Goal: Task Accomplishment & Management: Complete application form

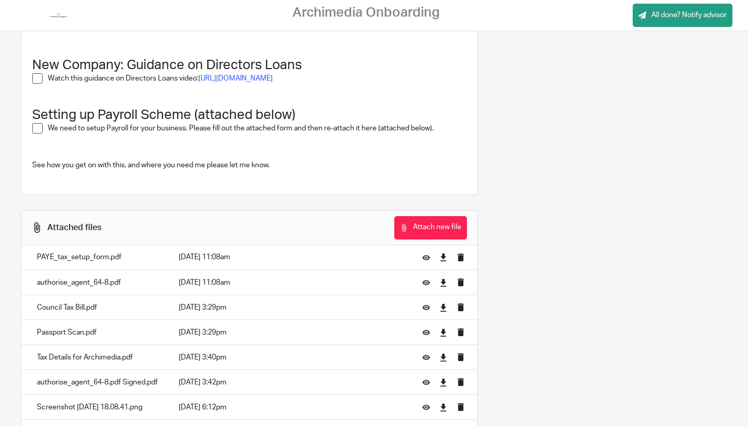
scroll to position [826, 0]
click at [131, 353] on p "Tax Details for Archimedia.pdf" at bounding box center [97, 358] width 121 height 10
click at [213, 353] on p "[DATE] 3:40pm" at bounding box center [293, 358] width 228 height 10
click at [173, 346] on td "Tax Details for Archimedia.pdf" at bounding box center [97, 357] width 152 height 25
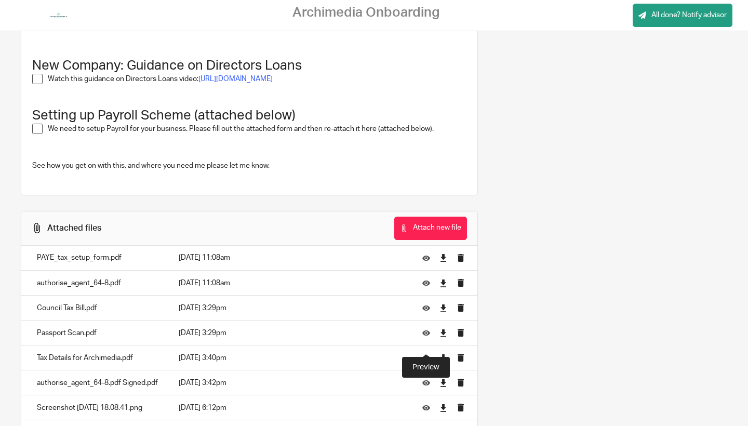
click at [424, 354] on icon at bounding box center [426, 358] width 8 height 8
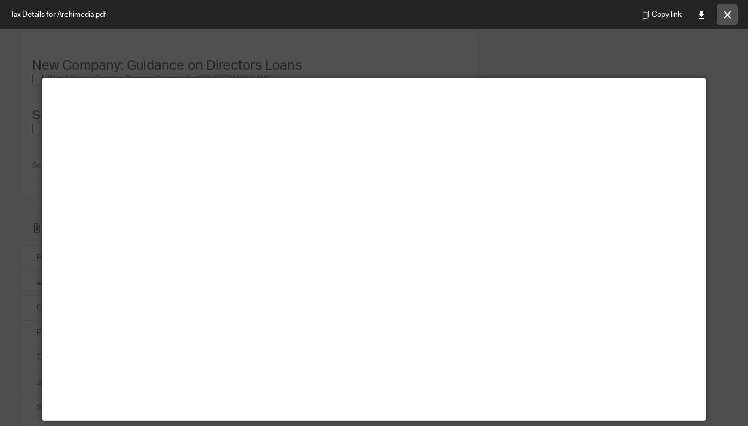
click at [729, 17] on icon at bounding box center [727, 15] width 8 height 8
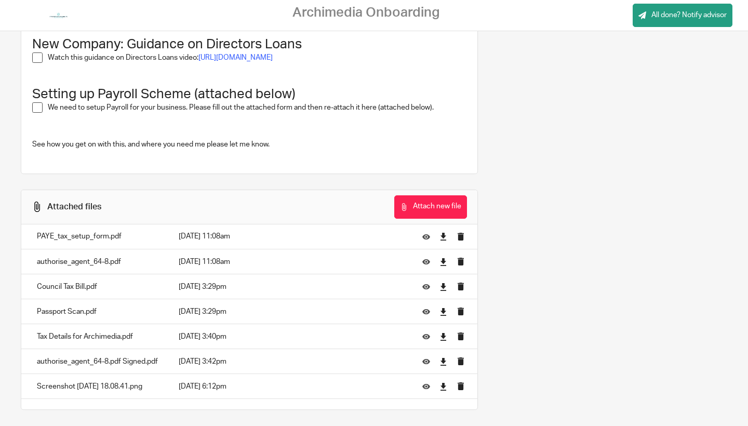
scroll to position [847, 0]
click at [402, 201] on button "Attach new file" at bounding box center [430, 207] width 73 height 23
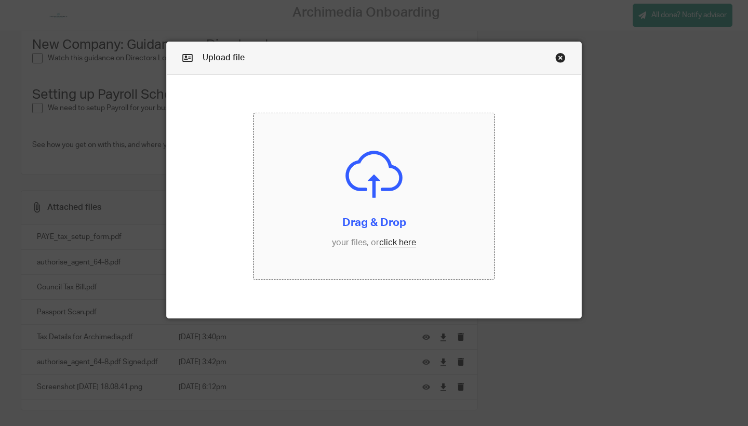
click at [363, 234] on input "file" at bounding box center [373, 196] width 241 height 166
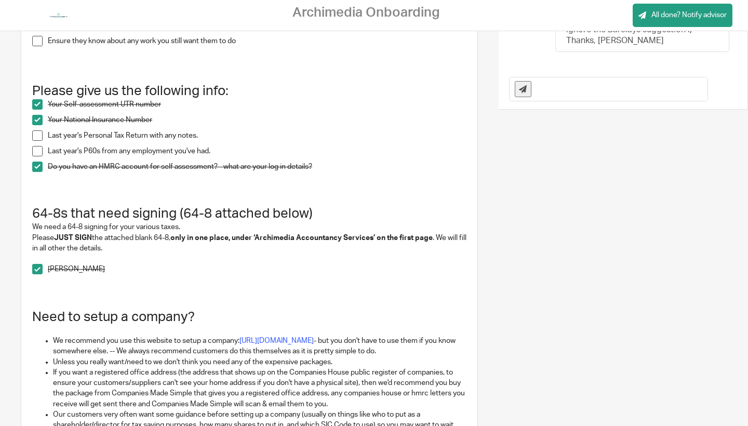
scroll to position [275, 0]
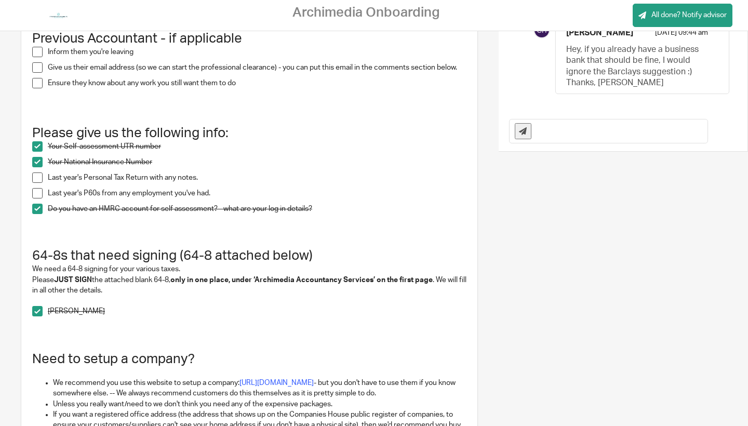
click at [39, 172] on span at bounding box center [37, 177] width 10 height 10
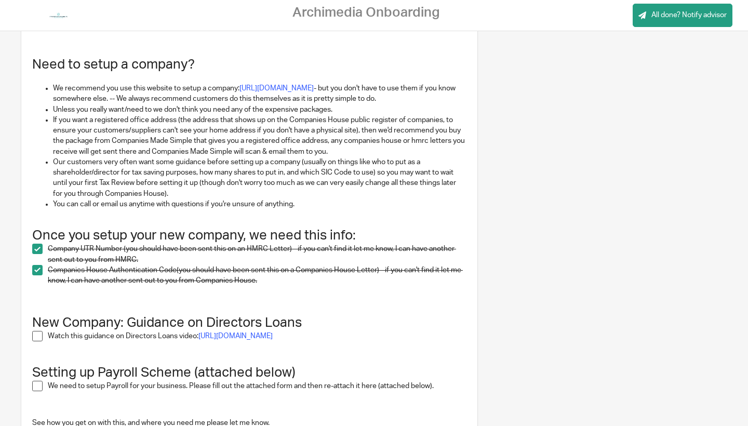
scroll to position [582, 0]
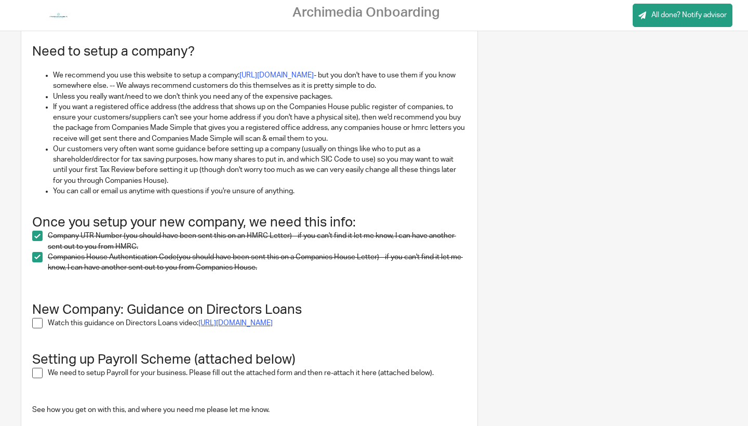
click at [213, 319] on link "[URL][DOMAIN_NAME]" at bounding box center [235, 322] width 74 height 7
click at [39, 318] on span at bounding box center [37, 323] width 10 height 10
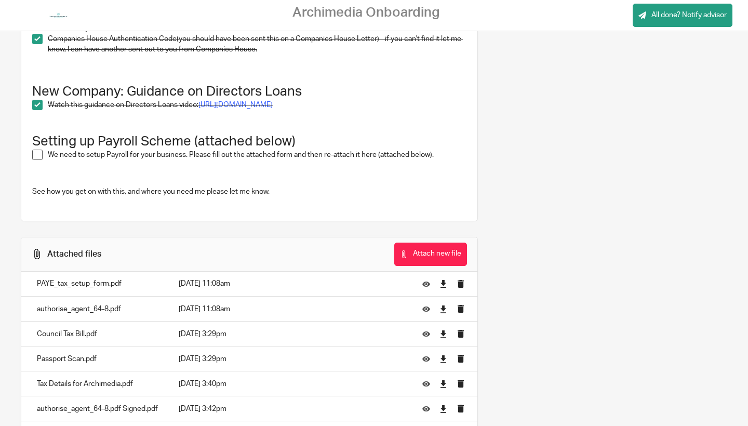
scroll to position [801, 0]
click at [41, 149] on span at bounding box center [37, 154] width 10 height 10
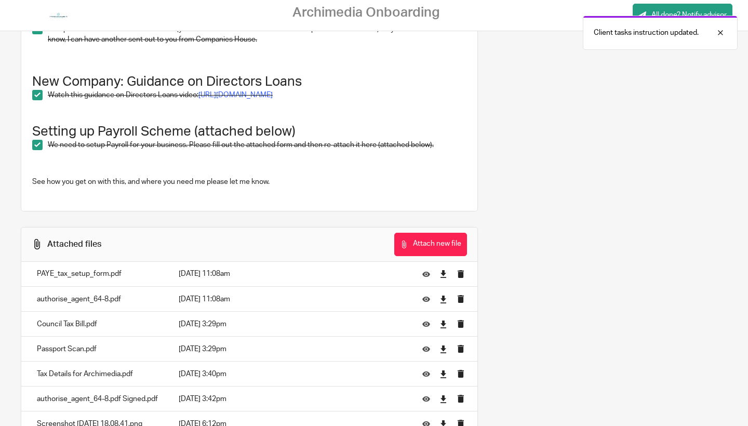
scroll to position [813, 0]
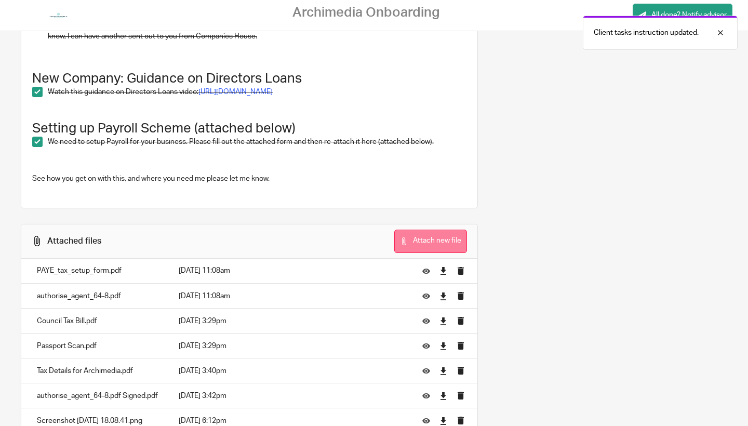
click at [453, 229] on button "Attach new file" at bounding box center [430, 240] width 73 height 23
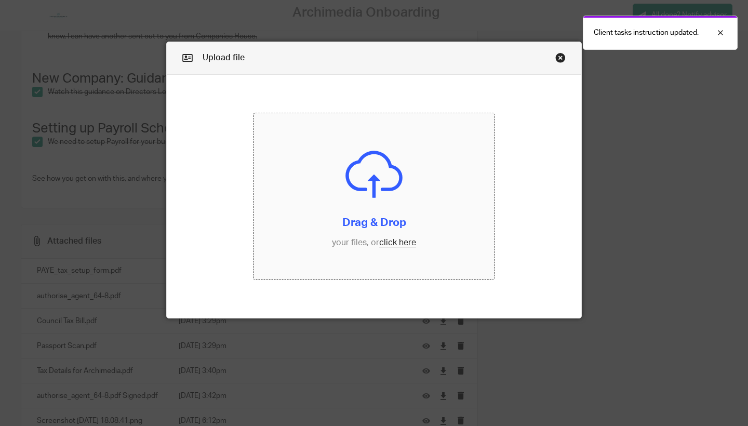
click at [378, 213] on input "file" at bounding box center [373, 196] width 241 height 166
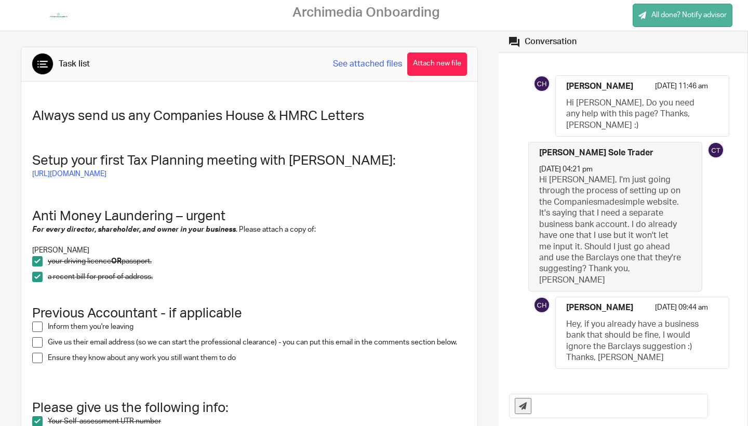
click at [643, 22] on link "All done? Notify advisor" at bounding box center [682, 15] width 100 height 23
click at [608, 415] on input "text" at bounding box center [621, 405] width 171 height 23
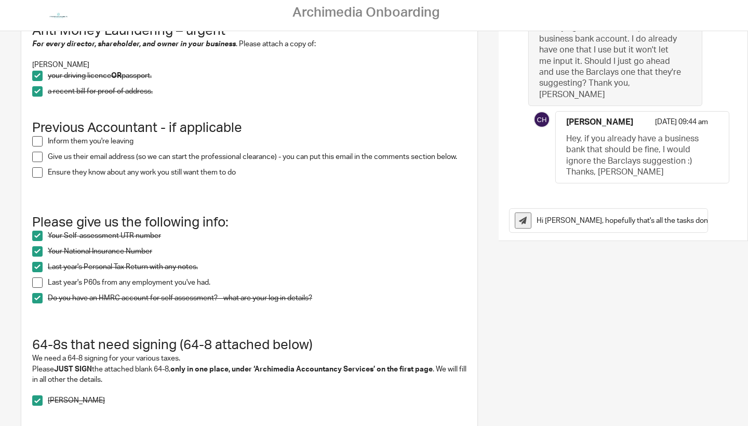
scroll to position [192, 0]
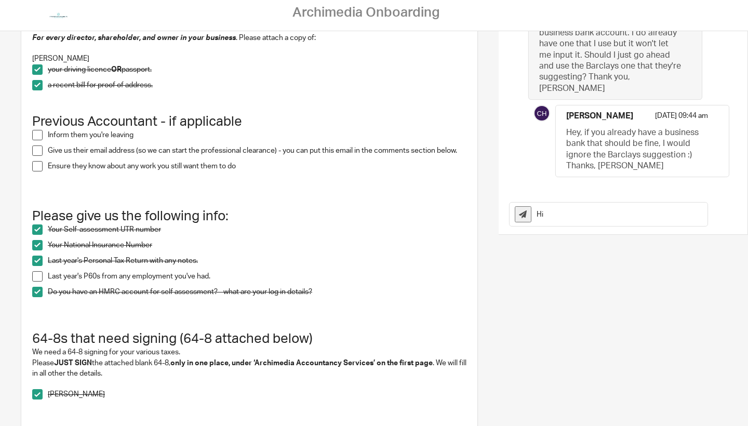
type input "H"
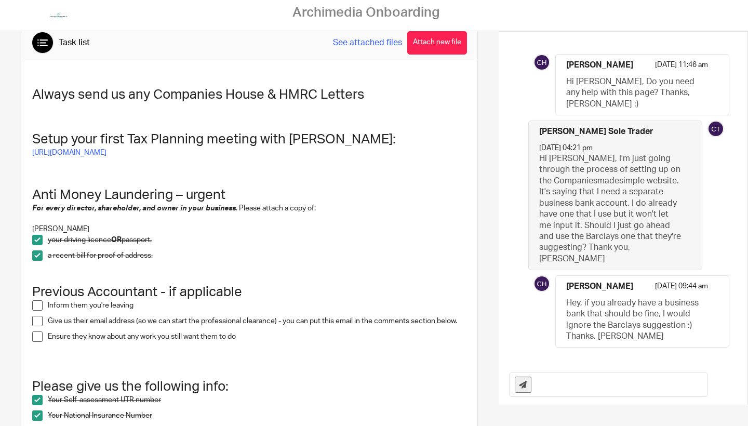
scroll to position [0, 0]
